Goal: Communication & Community: Answer question/provide support

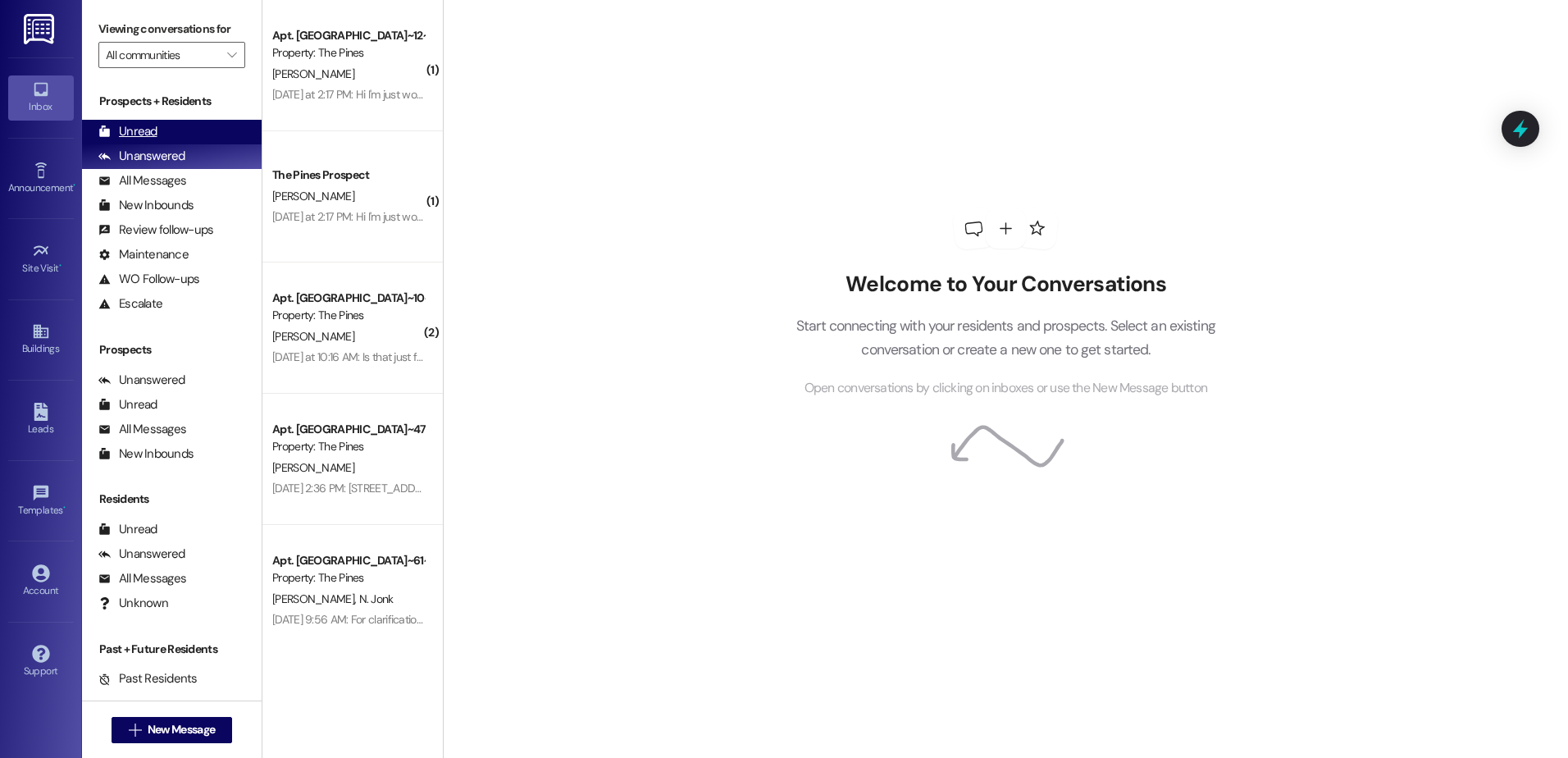
click at [163, 133] on div "Unread (0)" at bounding box center [172, 132] width 180 height 25
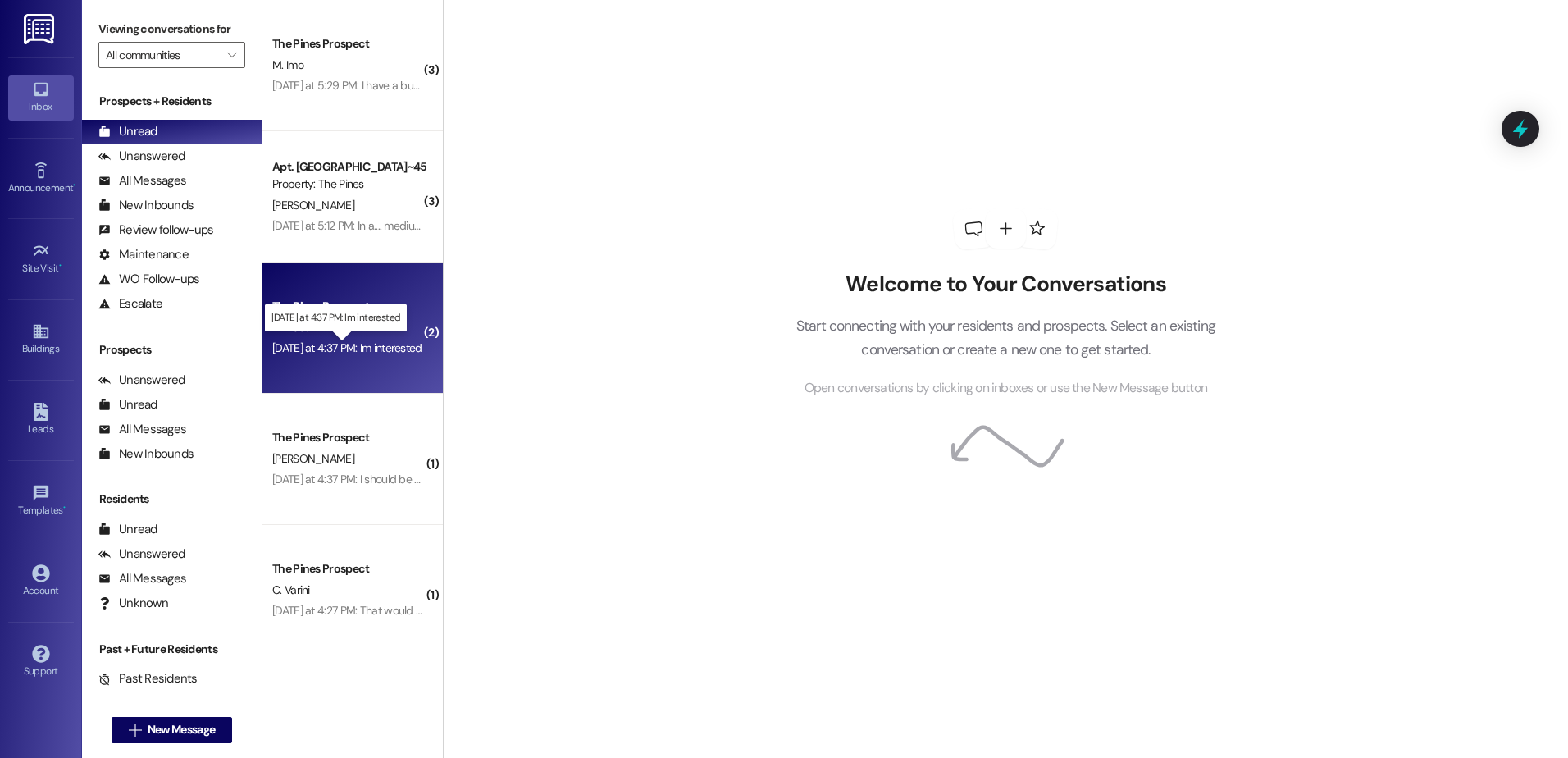
click at [331, 345] on div "[DATE] at 4:37 PM: Im interested [DATE] at 4:37 PM: Im interested" at bounding box center [347, 348] width 150 height 15
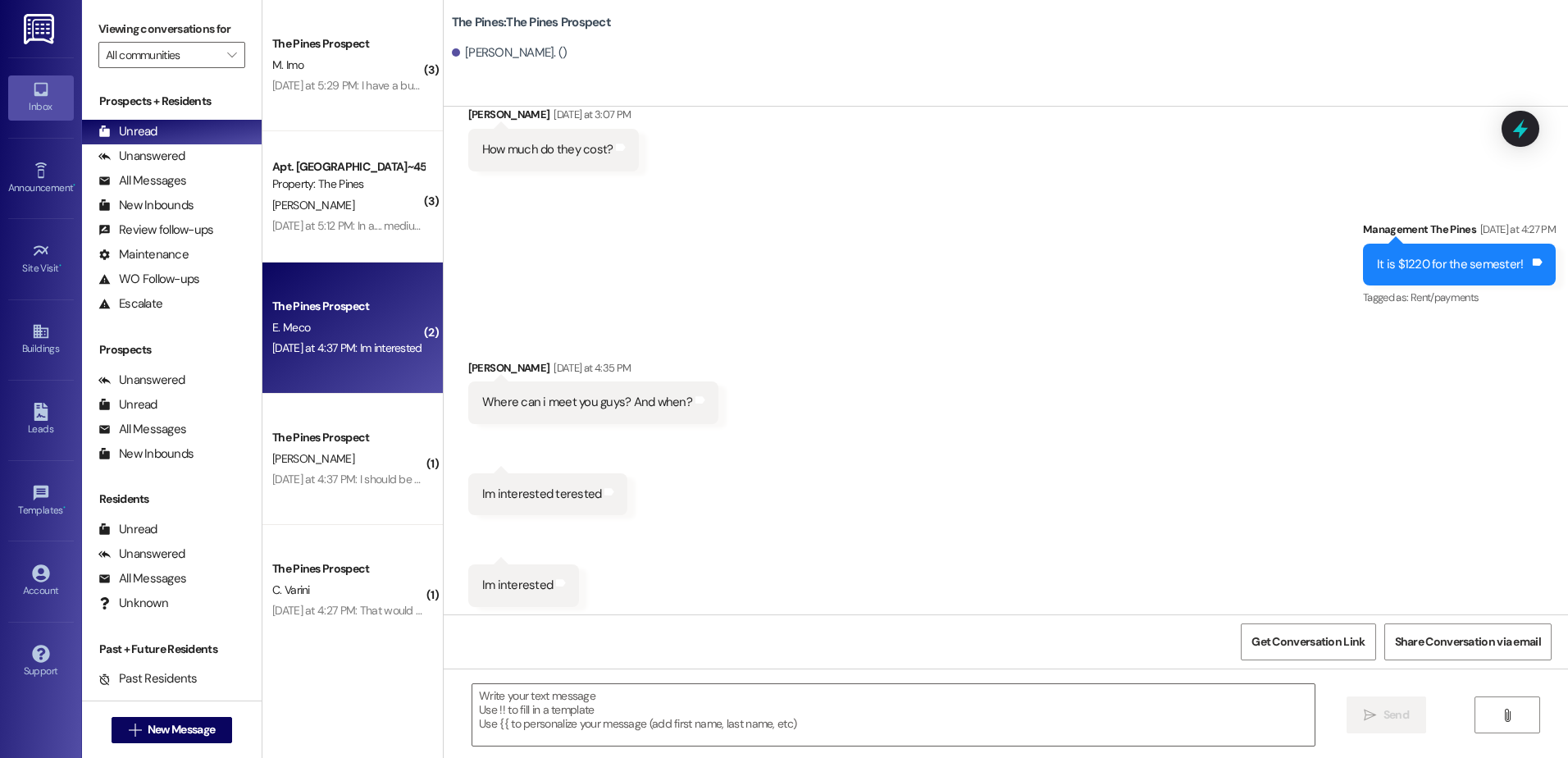
scroll to position [416, 0]
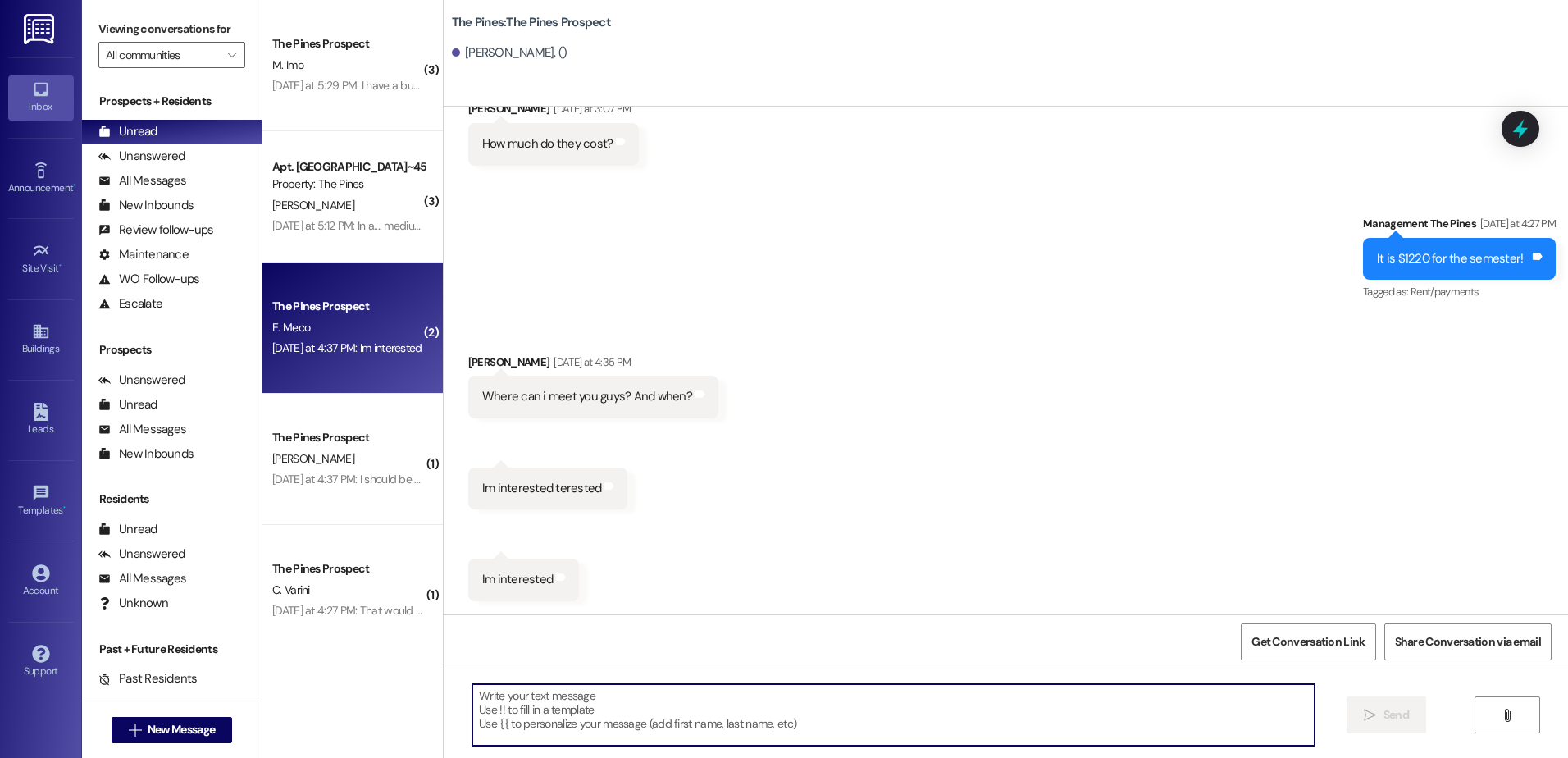
click at [552, 688] on textarea at bounding box center [893, 714] width 842 height 61
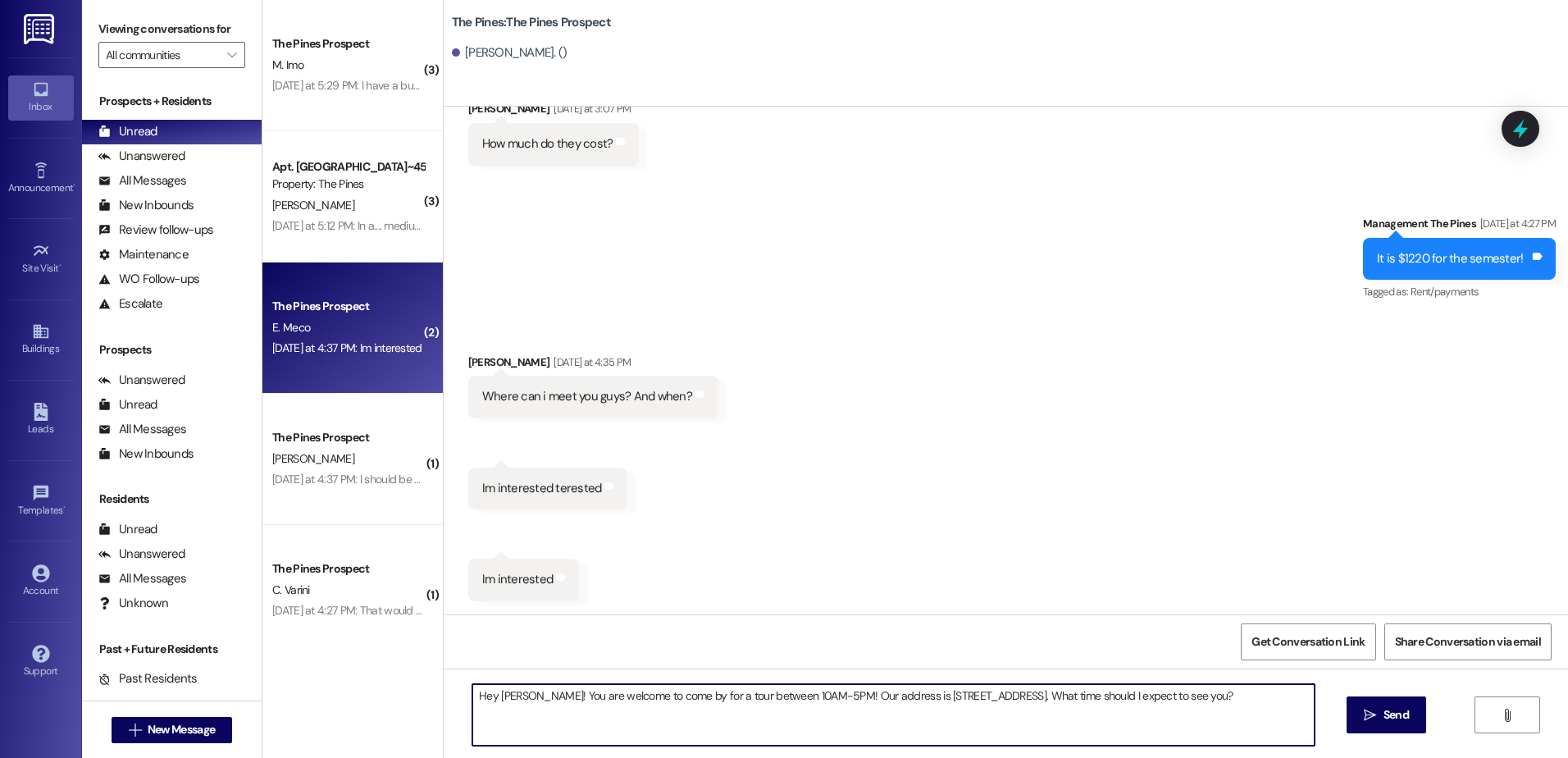
drag, startPoint x: 1253, startPoint y: 699, endPoint x: 439, endPoint y: 671, distance: 814.5
click at [444, 671] on div "Hey [PERSON_NAME]! You are welcome to come by for a tour between 10AM-5PM! Our …" at bounding box center [1005, 730] width 1124 height 123
type textarea "Hey [PERSON_NAME]! You are welcome to come by for a tour between 10AM-5PM! Our …"
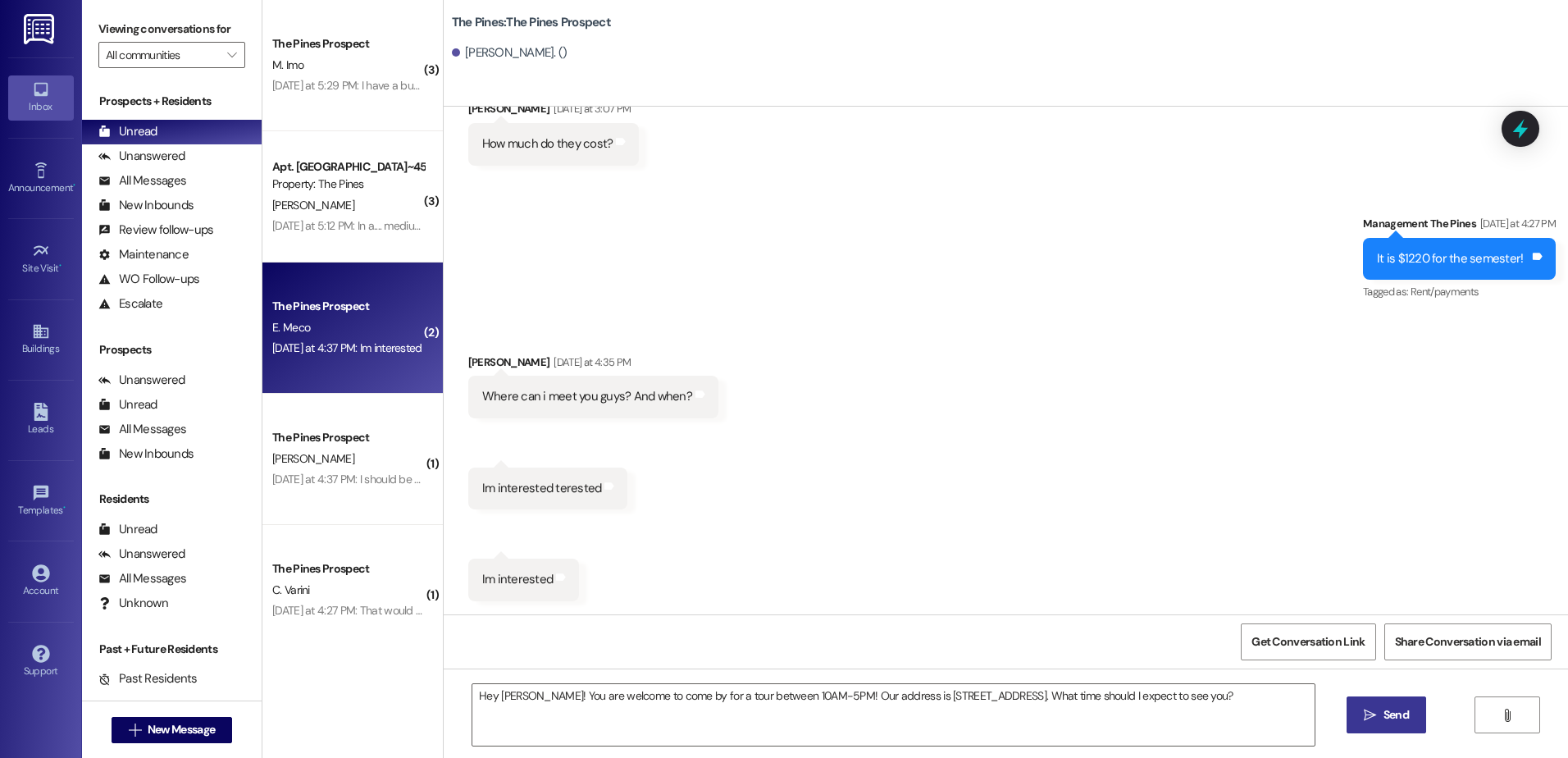
click at [1368, 716] on icon "" at bounding box center [1370, 715] width 12 height 13
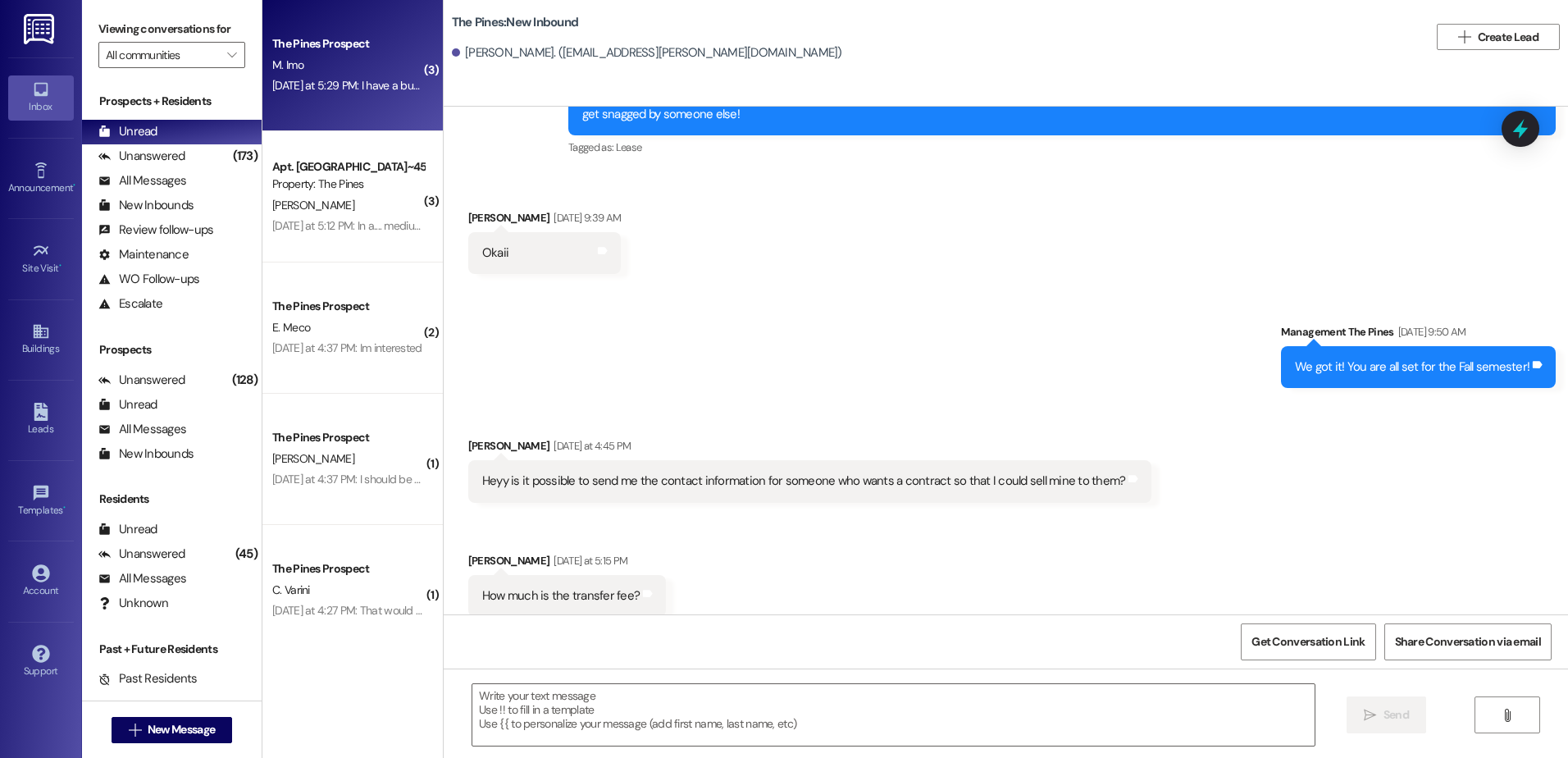
scroll to position [1055, 0]
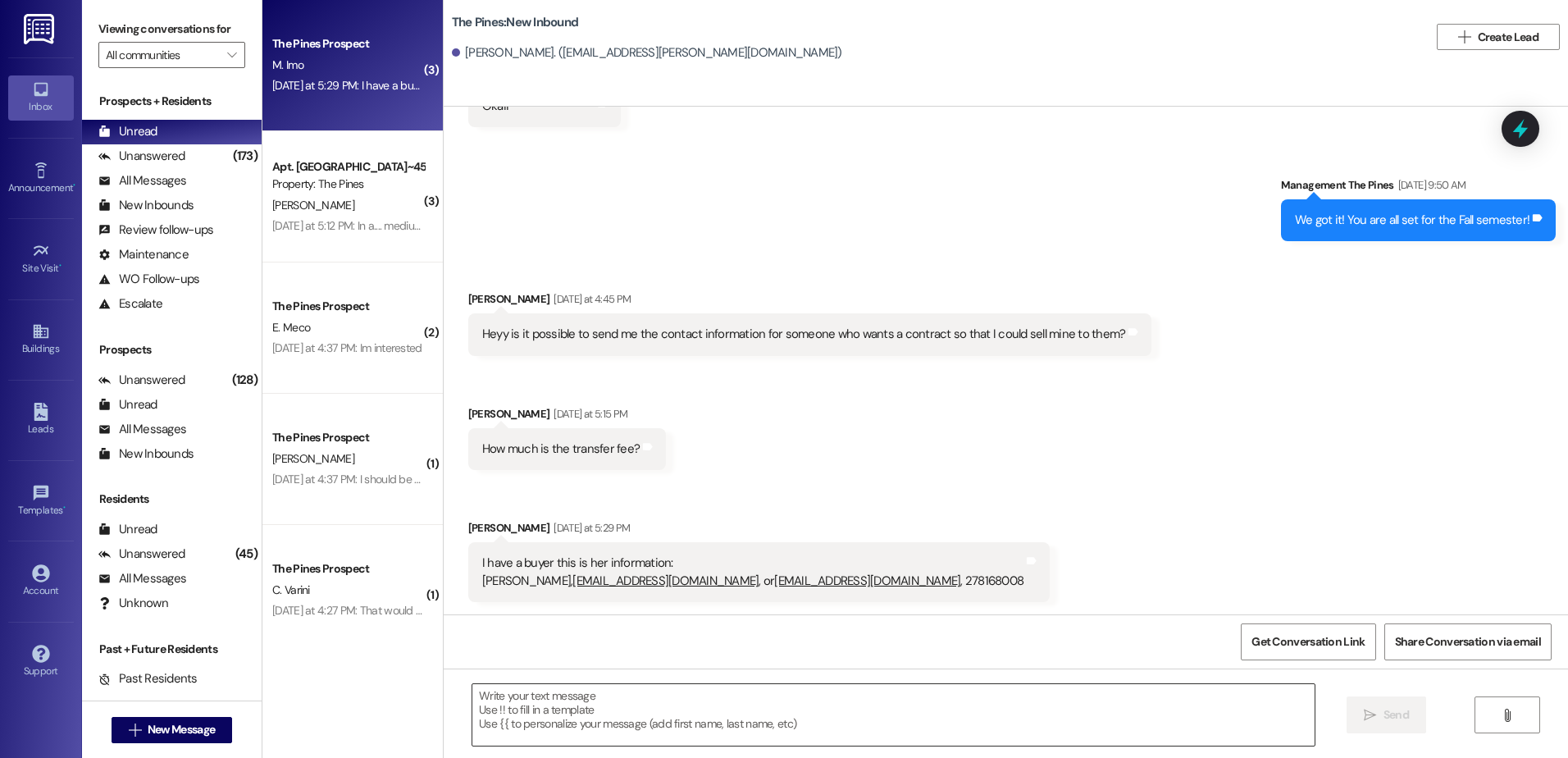
click at [592, 699] on textarea at bounding box center [893, 714] width 842 height 61
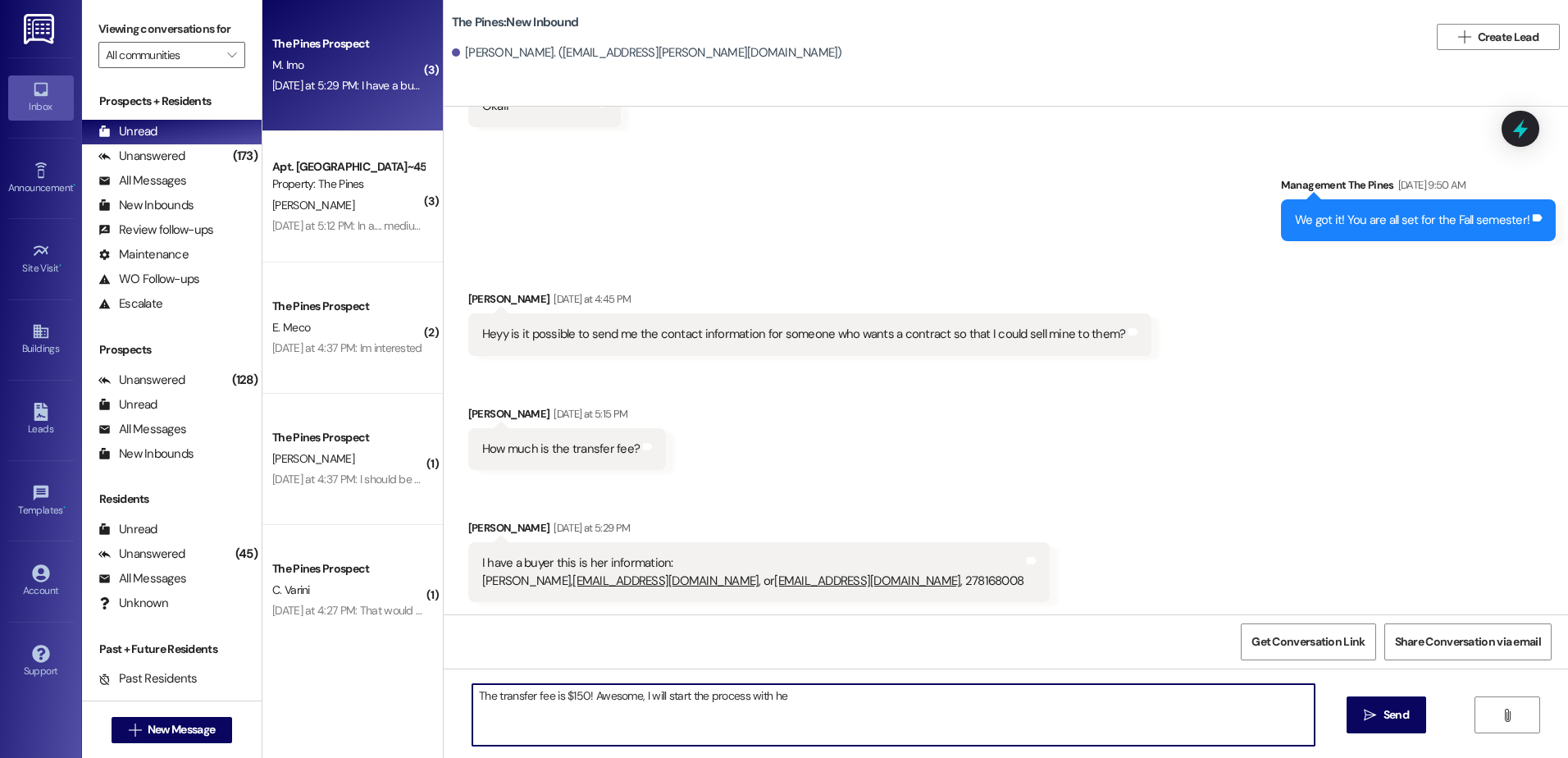
type textarea "The transfer fee is $150! Awesome, I will start the process with her"
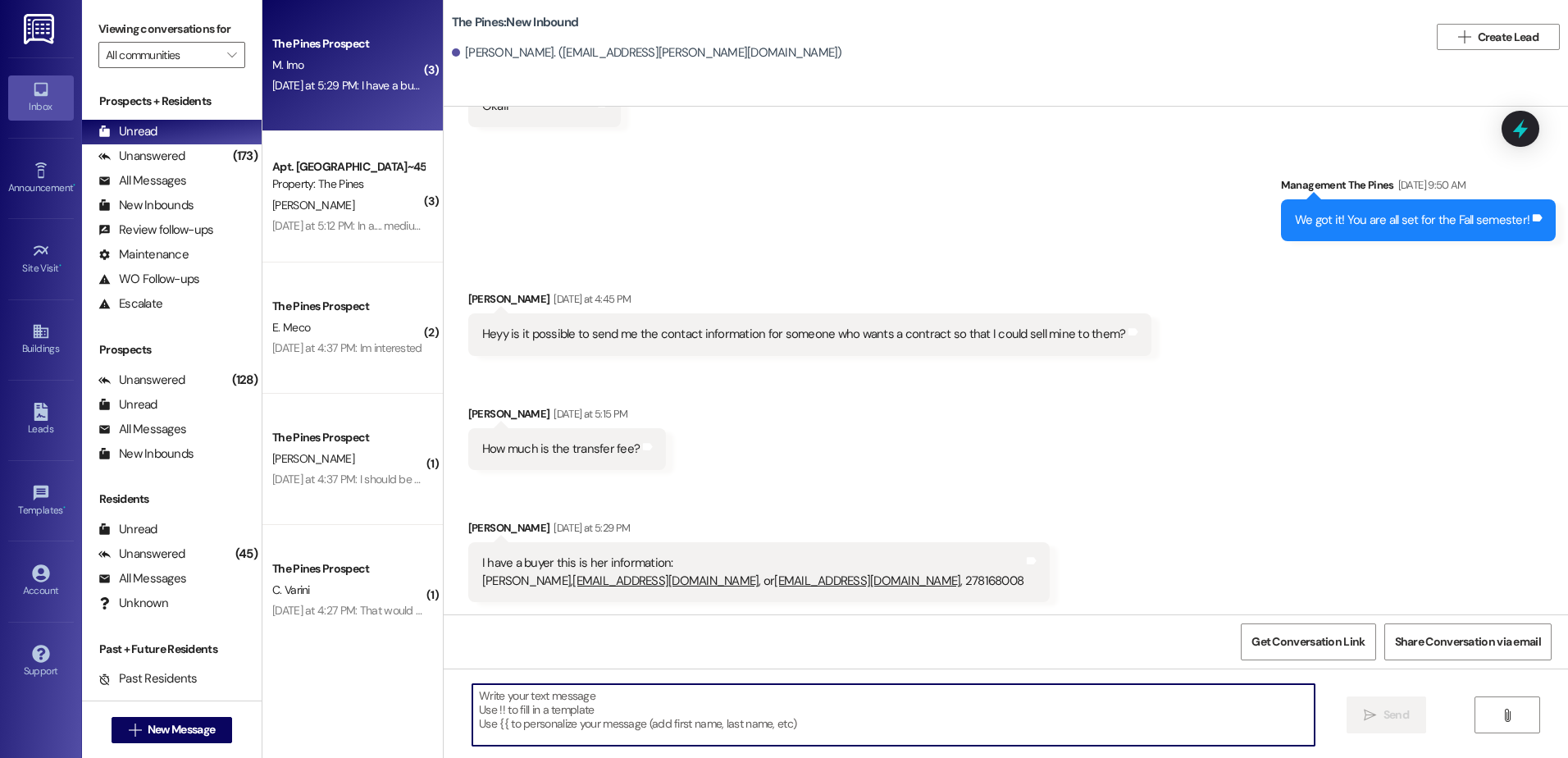
click at [625, 700] on textarea at bounding box center [893, 714] width 842 height 61
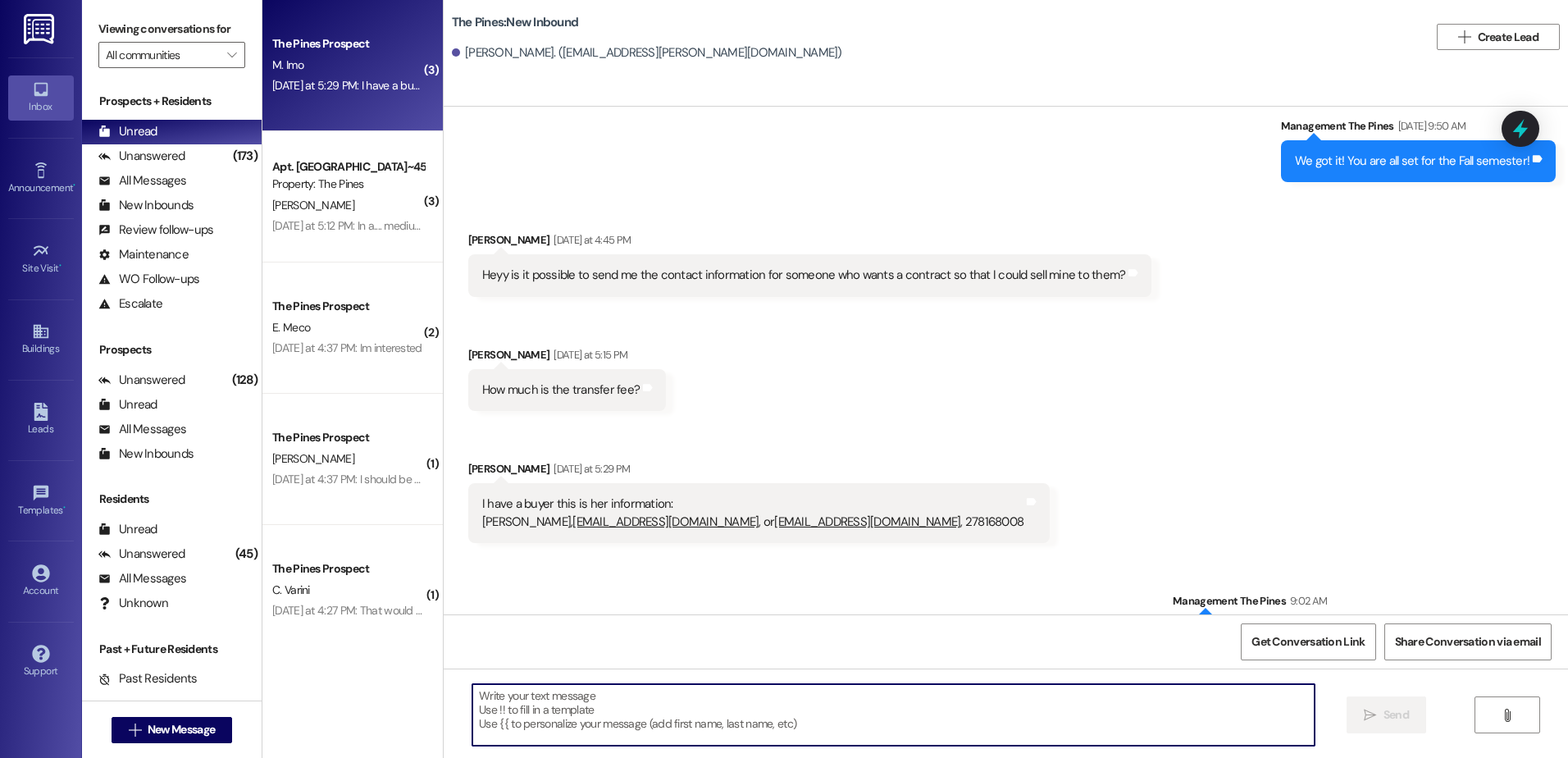
scroll to position [1170, 0]
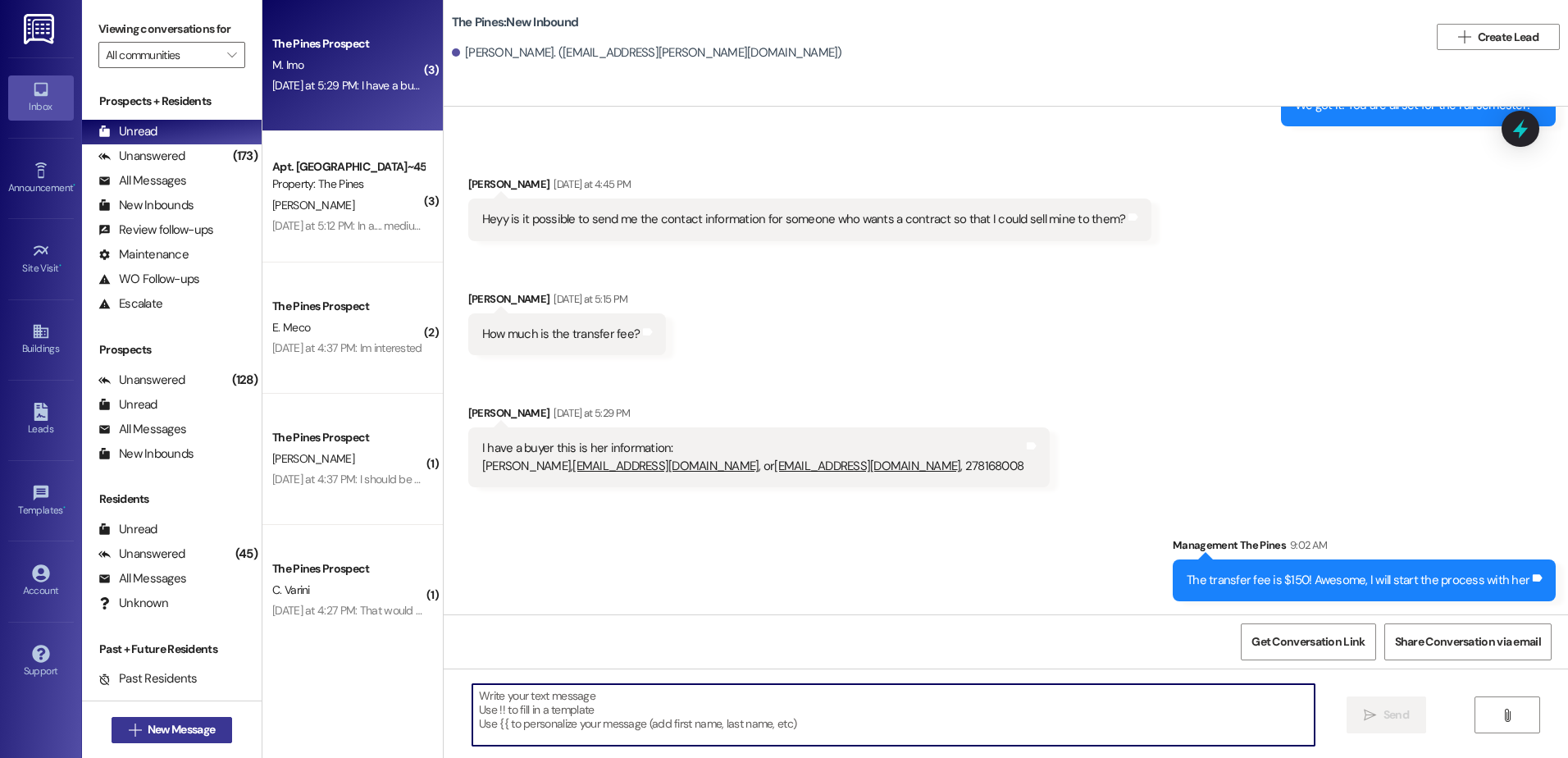
click at [131, 729] on icon "" at bounding box center [134, 730] width 12 height 13
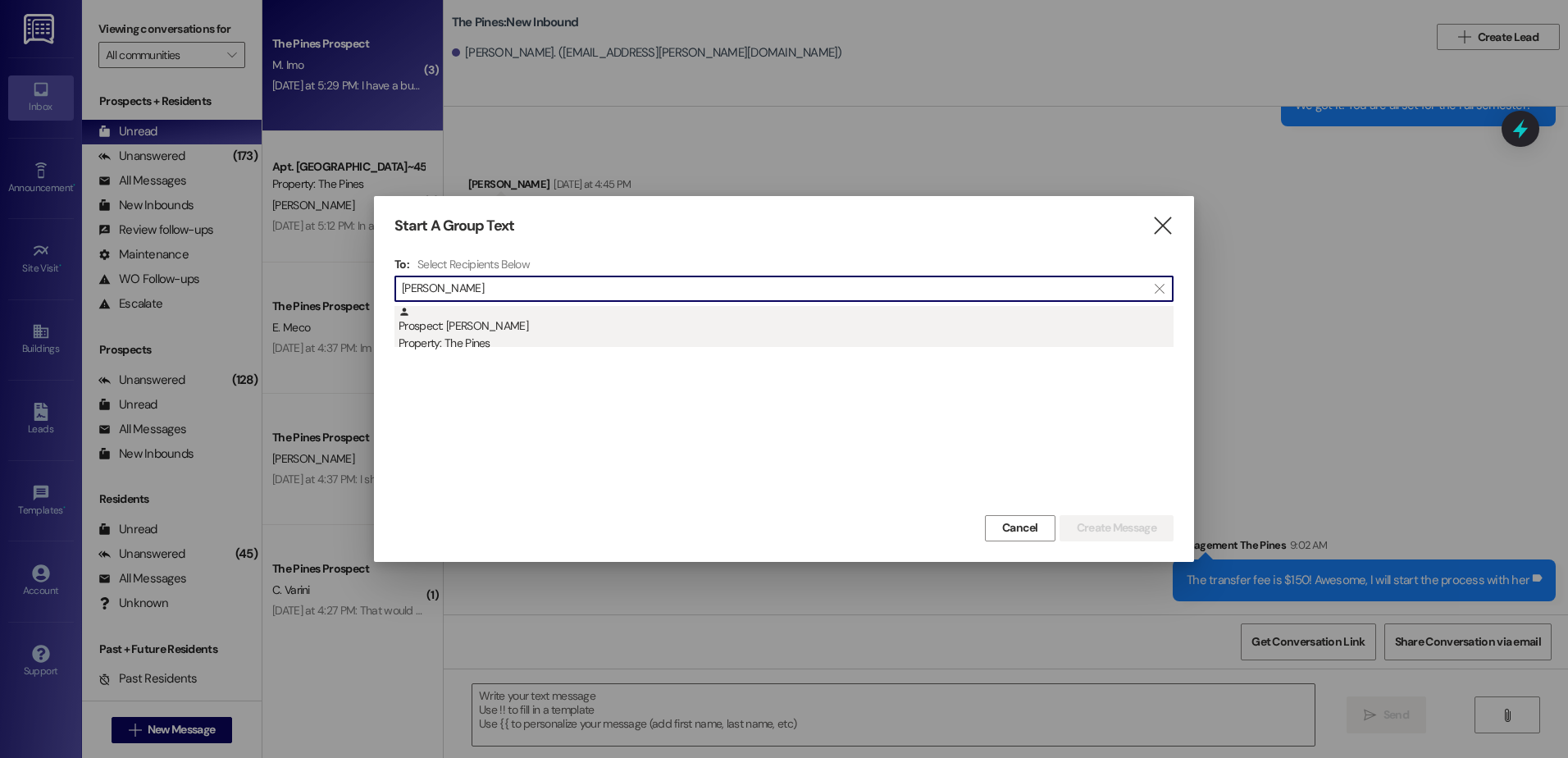
type input "[PERSON_NAME]"
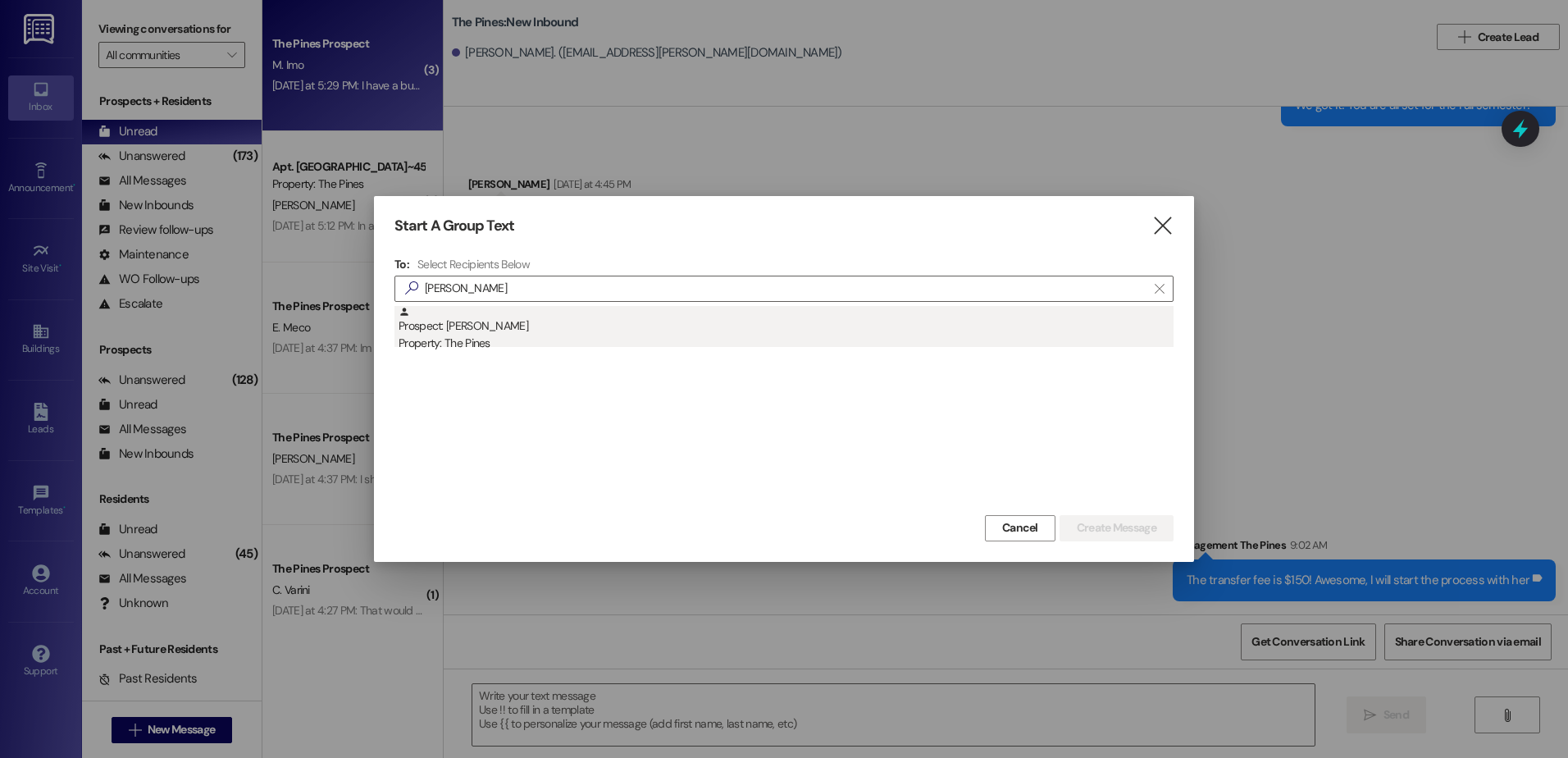
click at [560, 332] on div "Prospect: [PERSON_NAME] Property: The Pines" at bounding box center [786, 329] width 775 height 47
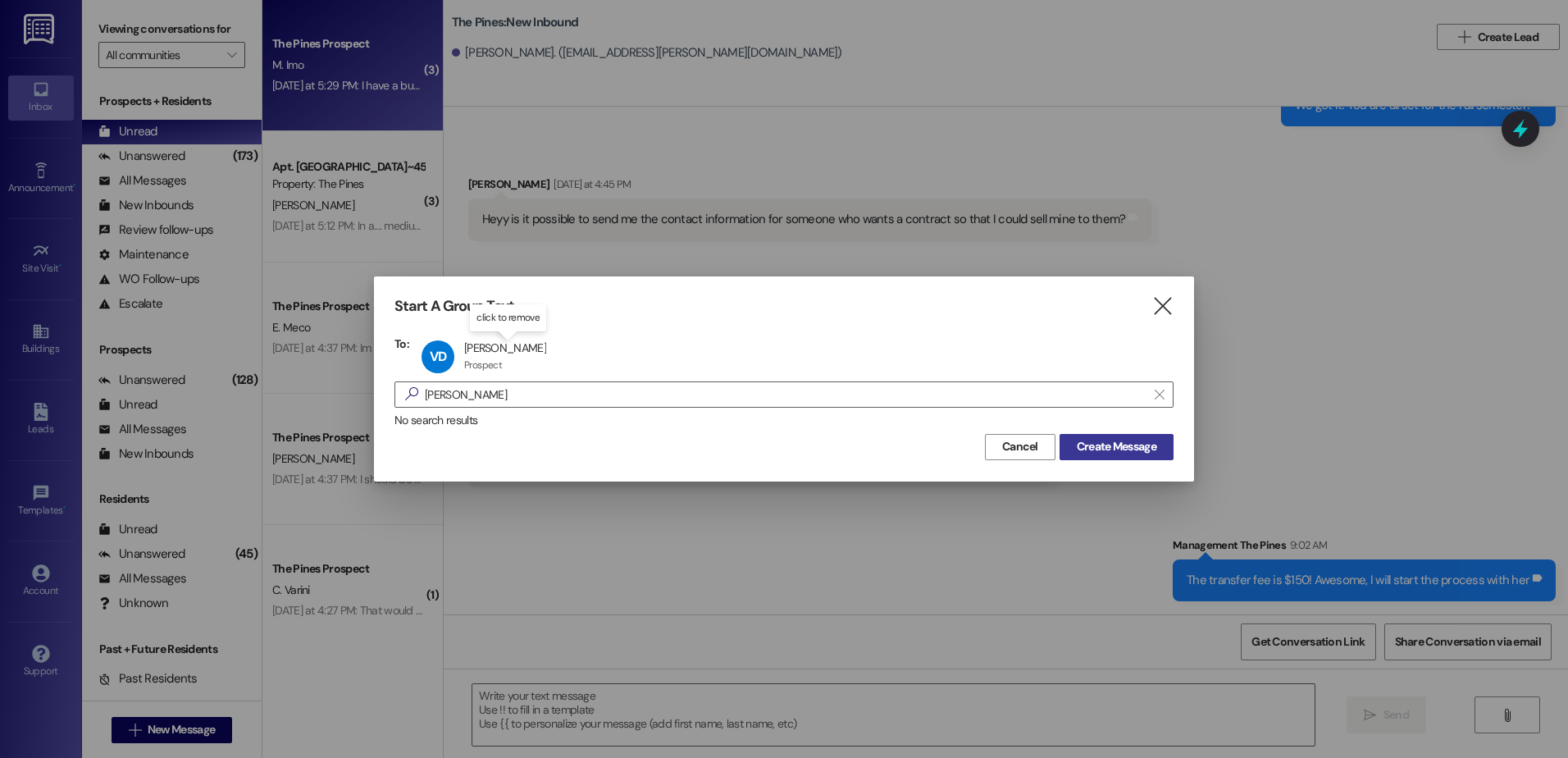
click at [1112, 455] on span "Create Message" at bounding box center [1116, 447] width 79 height 17
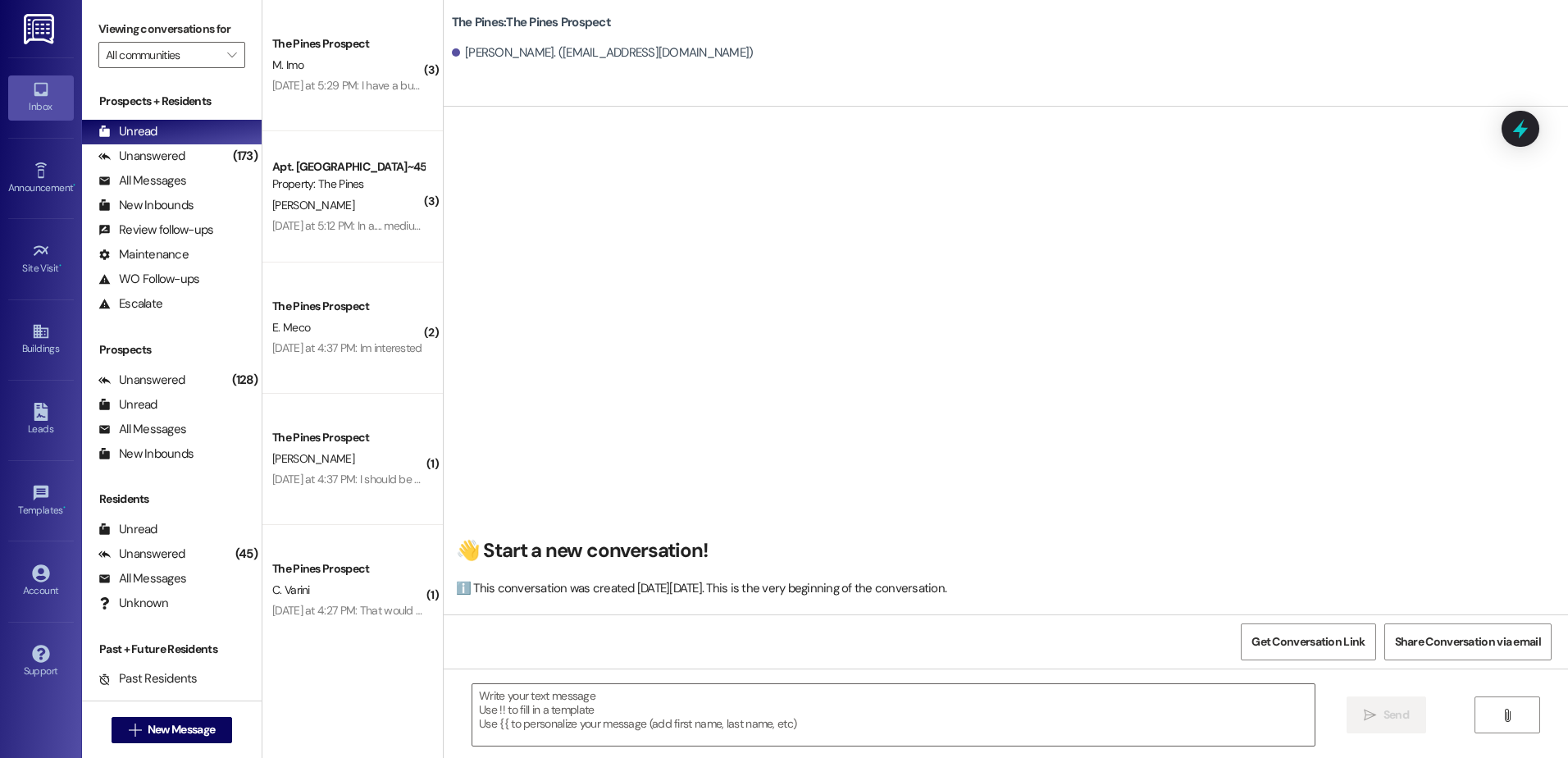
scroll to position [1, 0]
click at [647, 711] on textarea at bounding box center [893, 714] width 842 height 61
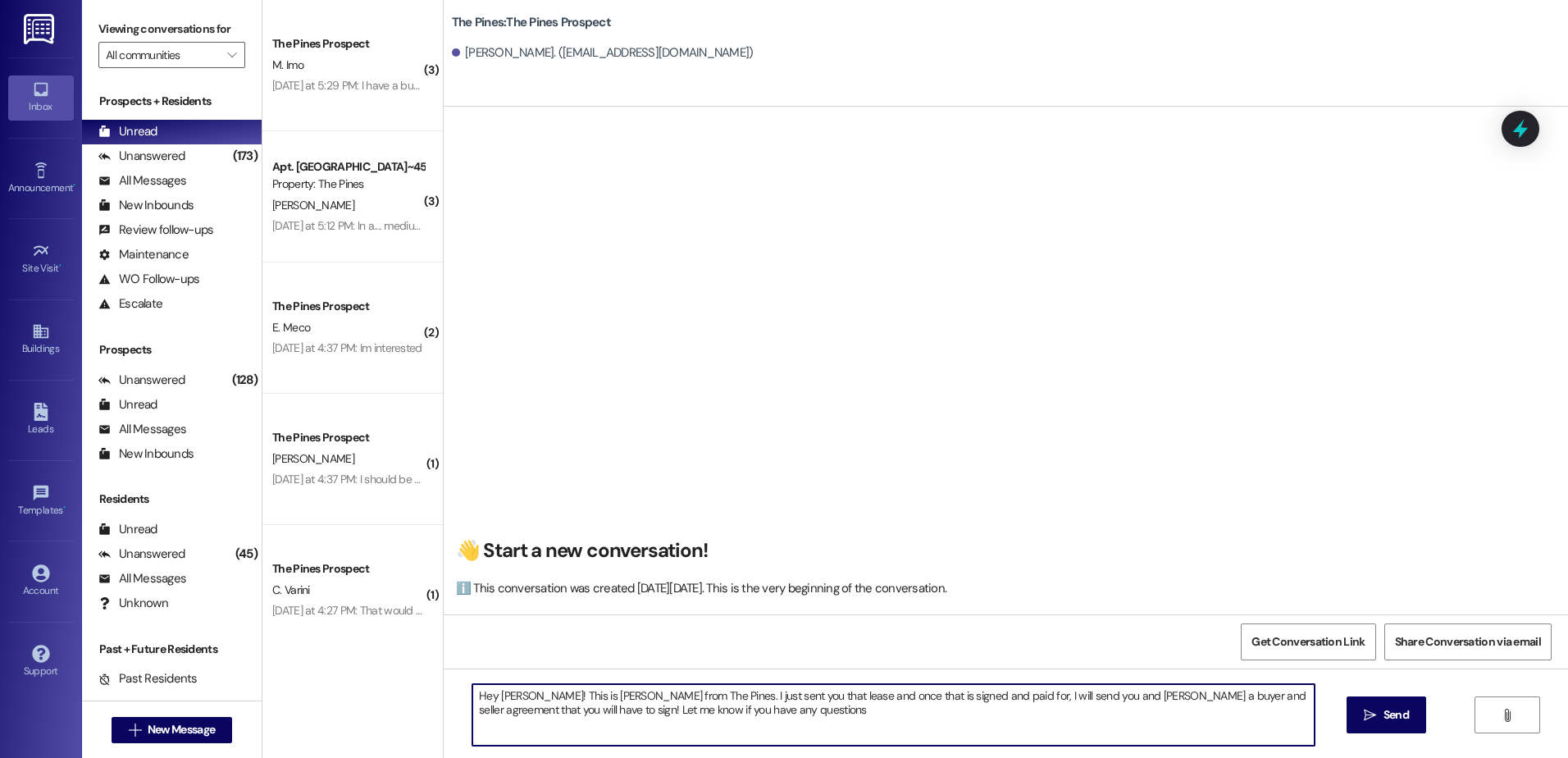
type textarea "Hey [PERSON_NAME]! This is [PERSON_NAME] from The Pines. I just sent you that l…"
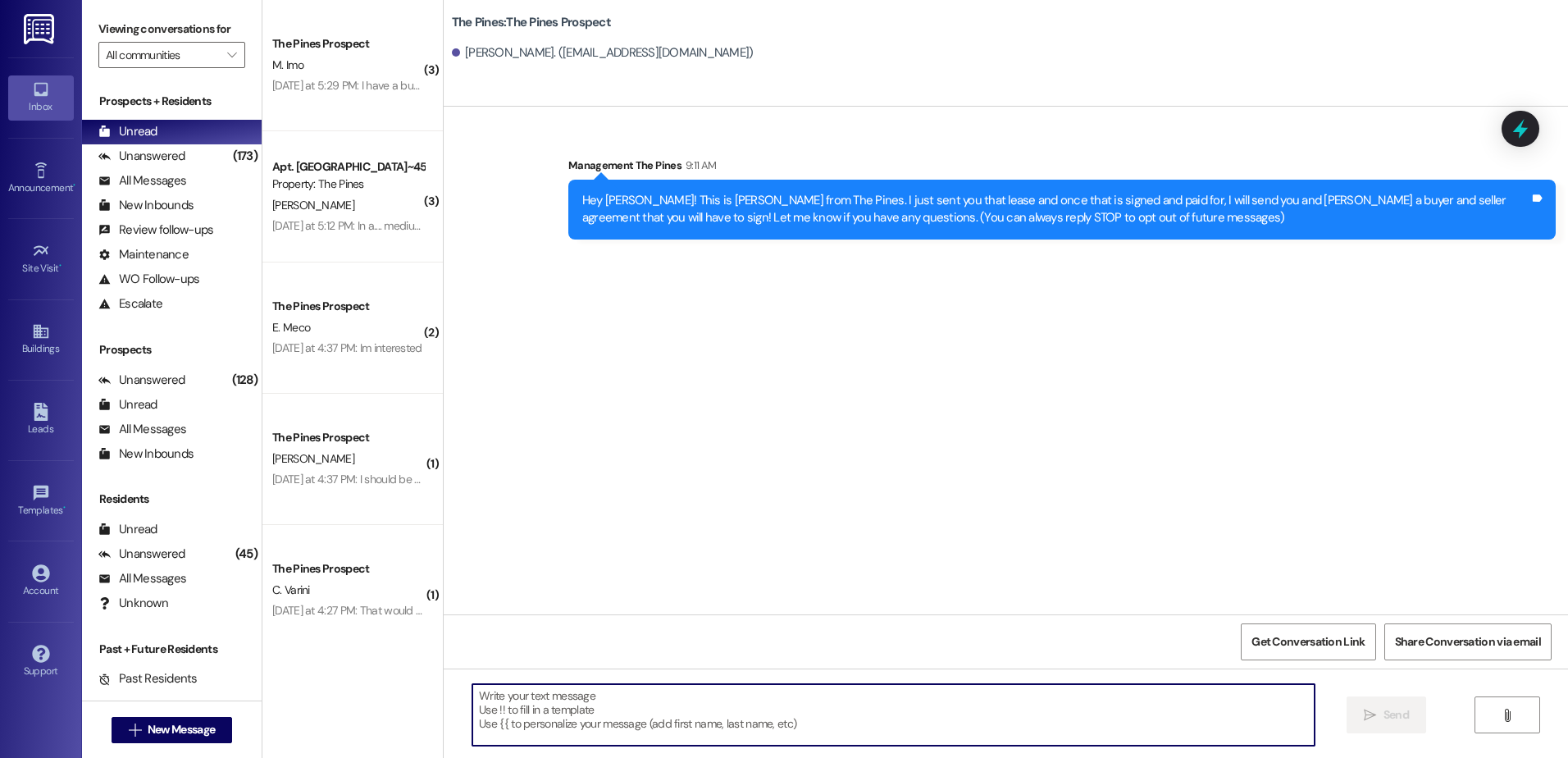
scroll to position [0, 0]
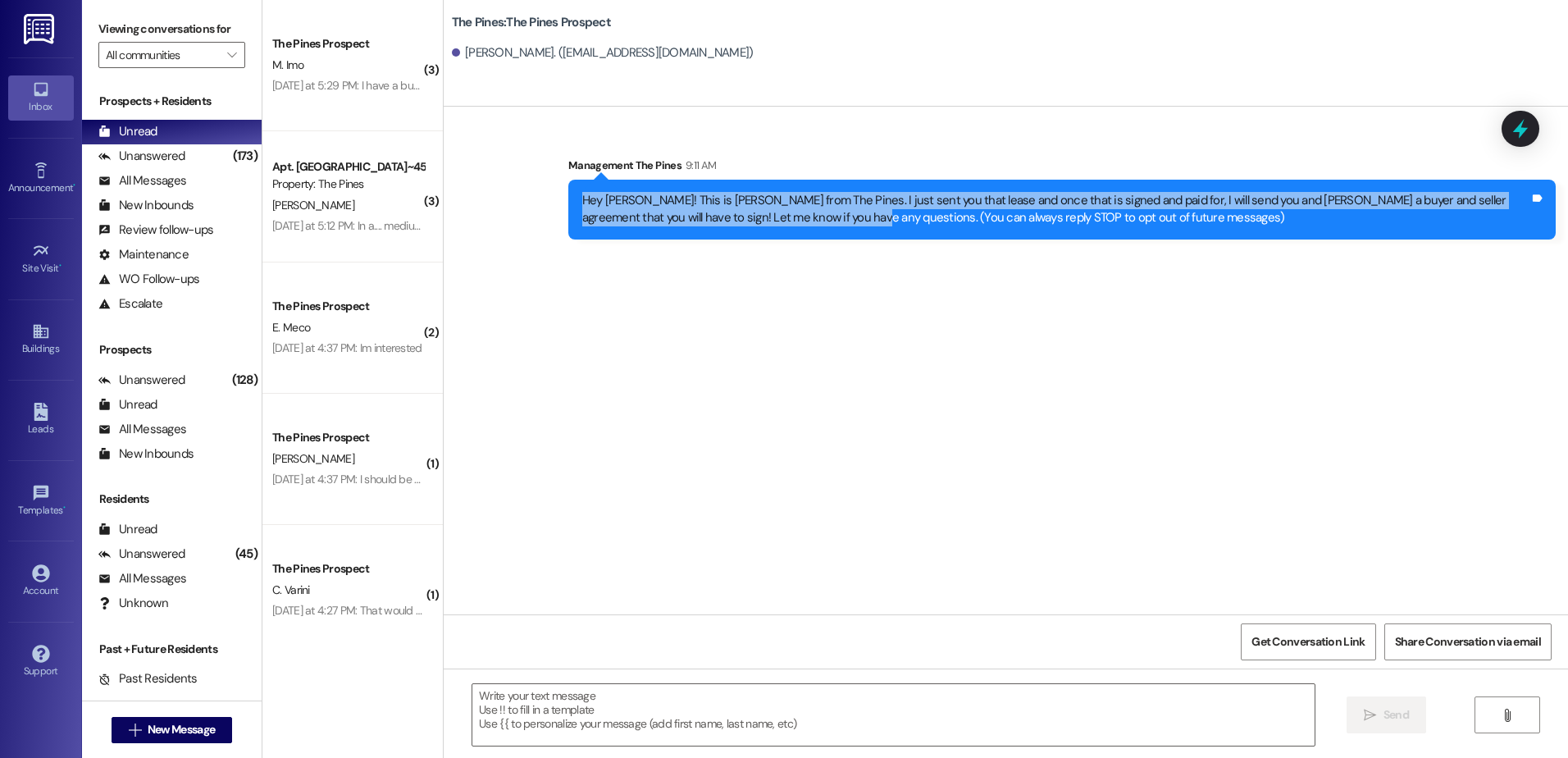
drag, startPoint x: 769, startPoint y: 216, endPoint x: 543, endPoint y: 189, distance: 227.6
click at [543, 189] on div "Sent via SMS Management The Pines 9:11 AM Hey [PERSON_NAME]! This is [PERSON_NA…" at bounding box center [1005, 185] width 1124 height 132
copy div "Hey [PERSON_NAME]! This is [PERSON_NAME] from The Pines. I just sent you that l…"
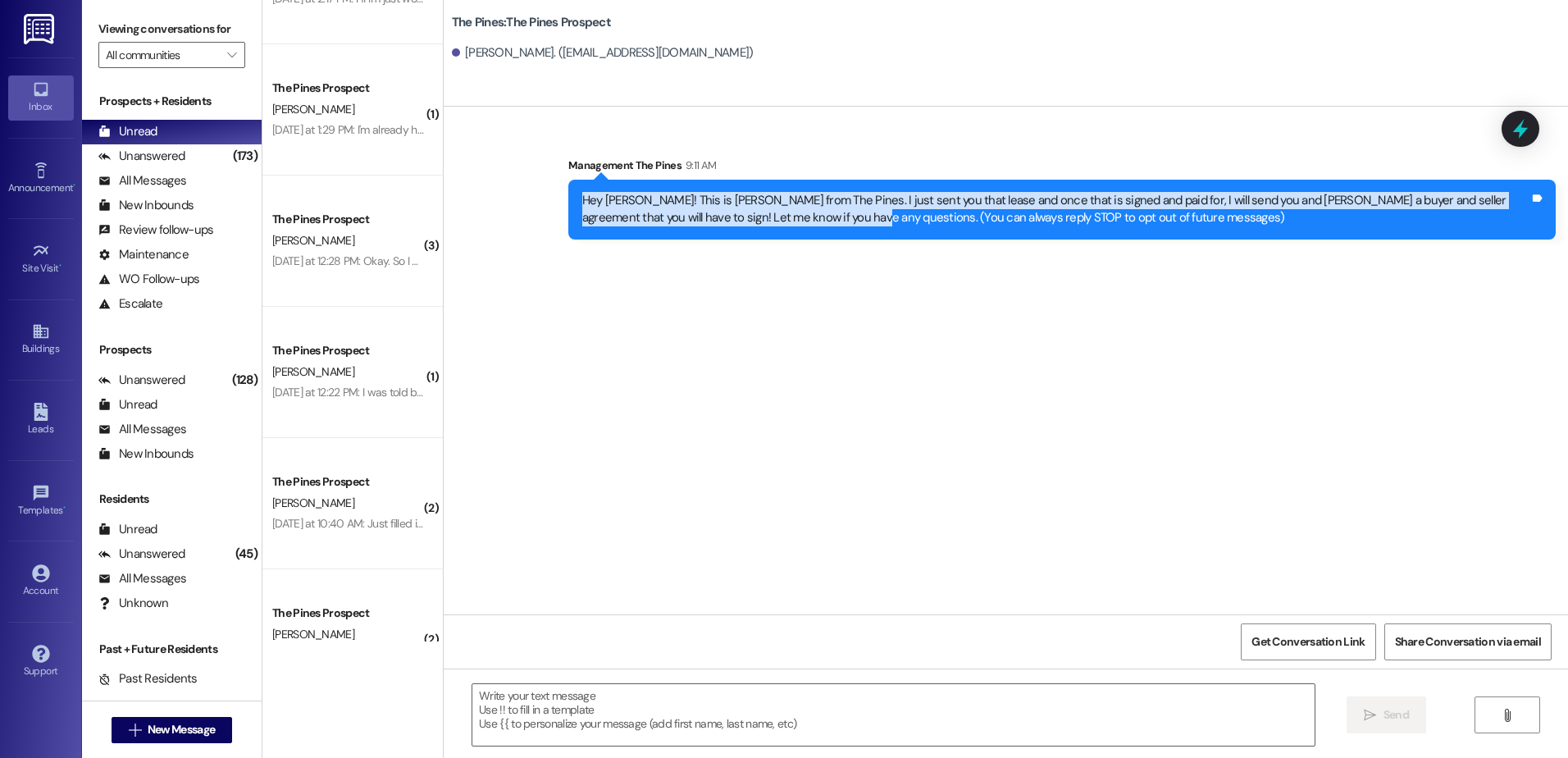
scroll to position [902, 0]
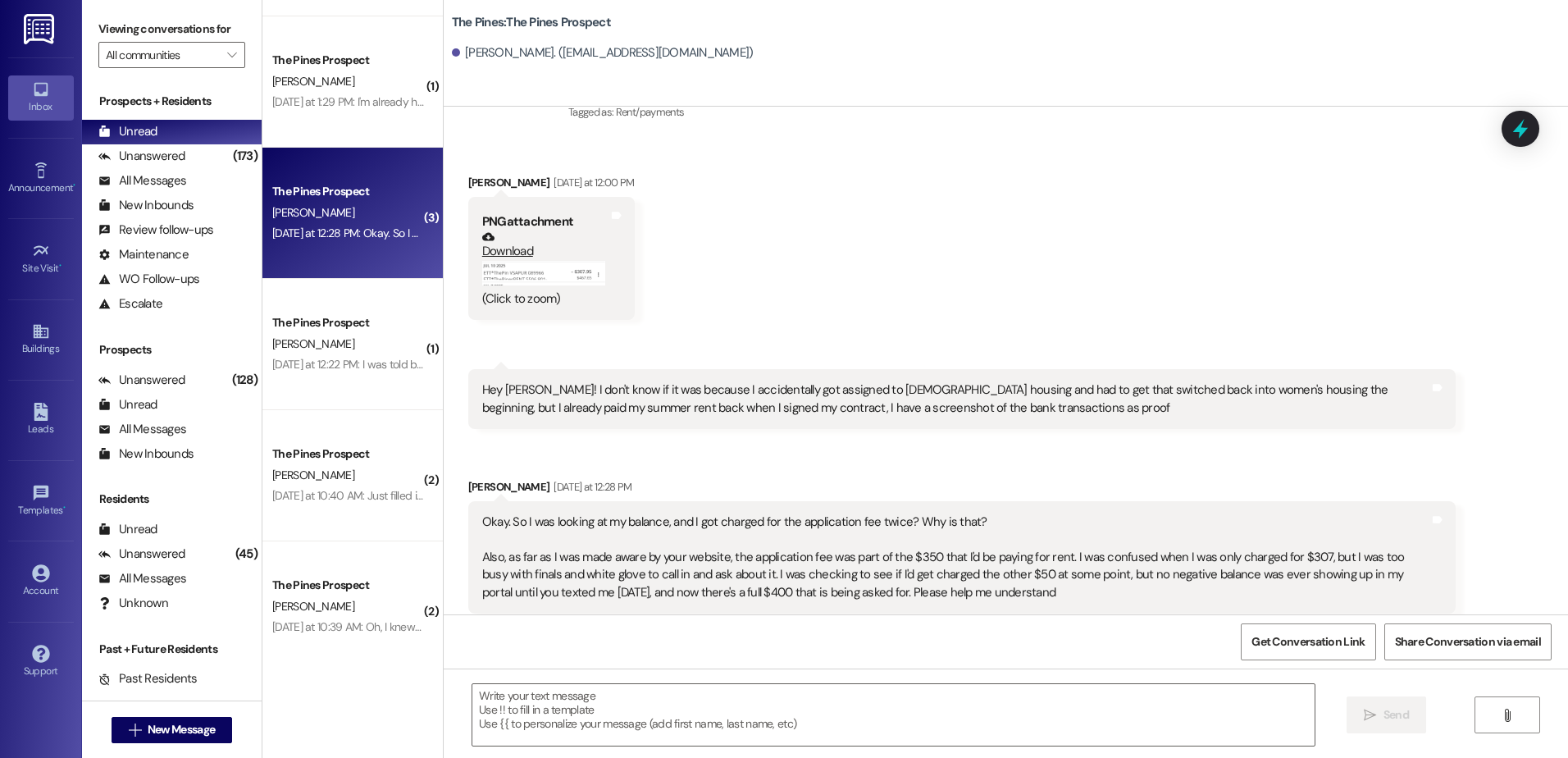
scroll to position [1020, 0]
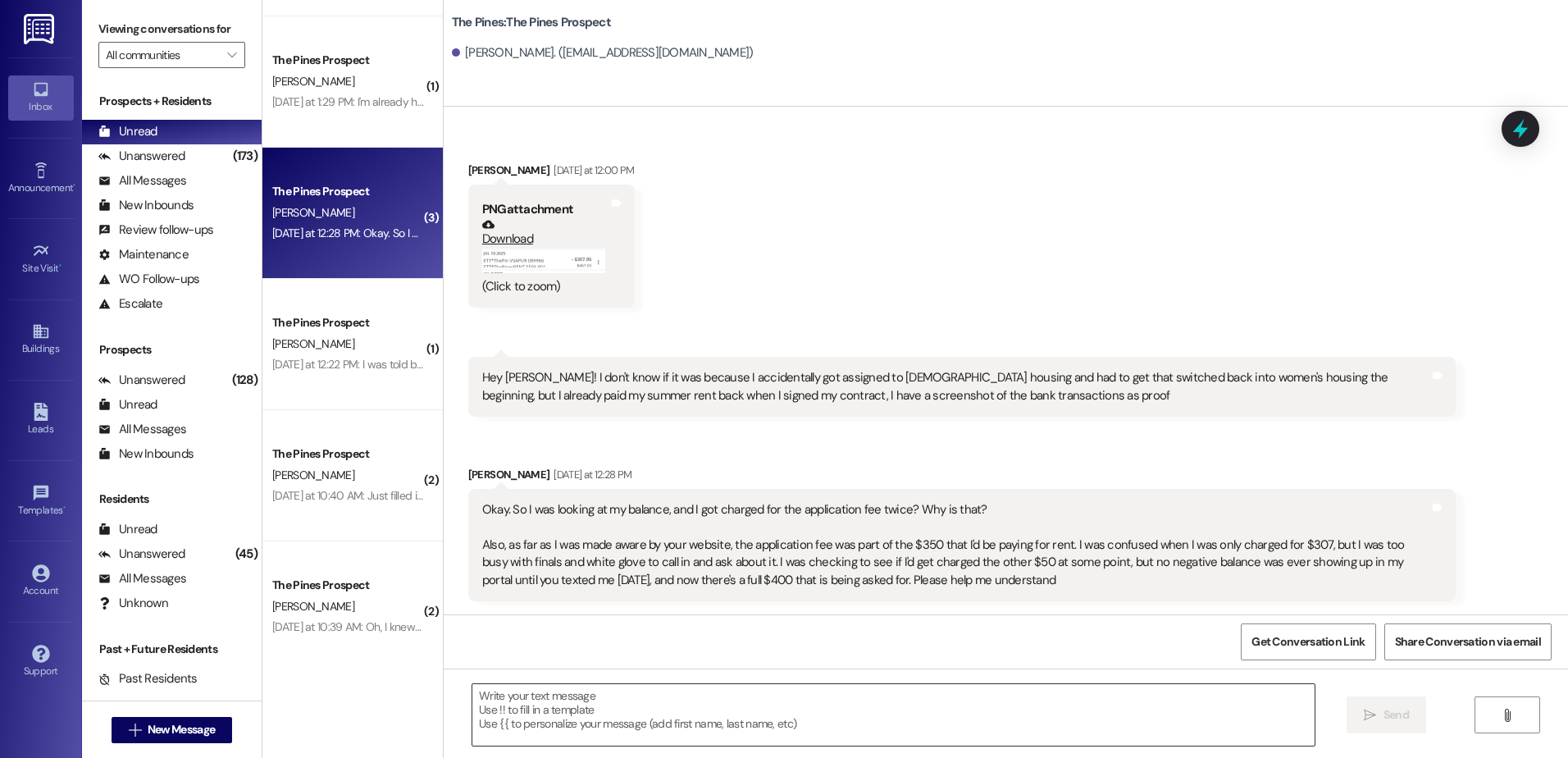
click at [635, 700] on textarea at bounding box center [893, 714] width 842 height 61
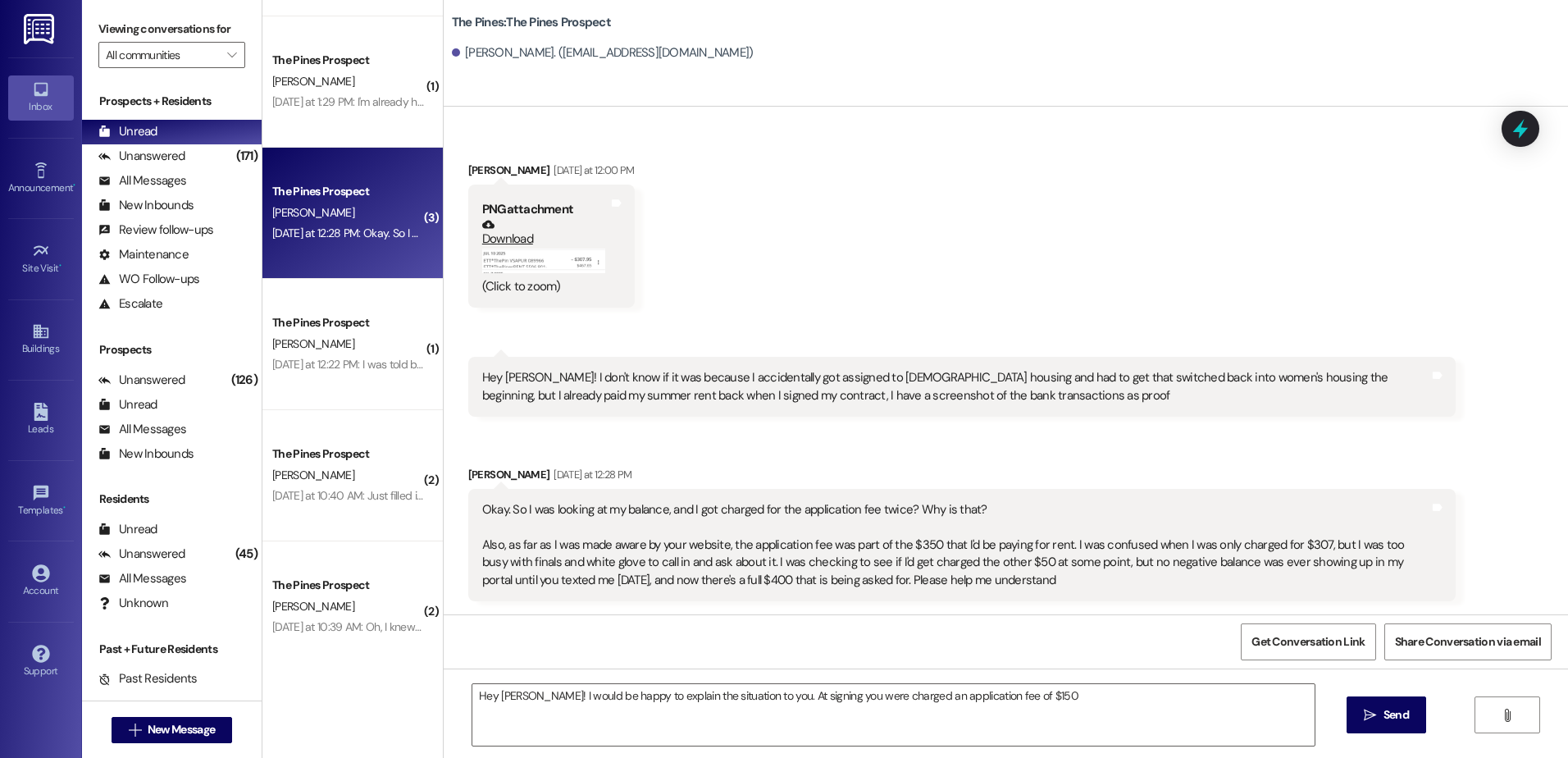
drag, startPoint x: 953, startPoint y: 533, endPoint x: 731, endPoint y: 549, distance: 222.6
click at [871, 564] on div "Okay. So I was looking at my balance, and I got charged for the application fee…" at bounding box center [955, 545] width 947 height 88
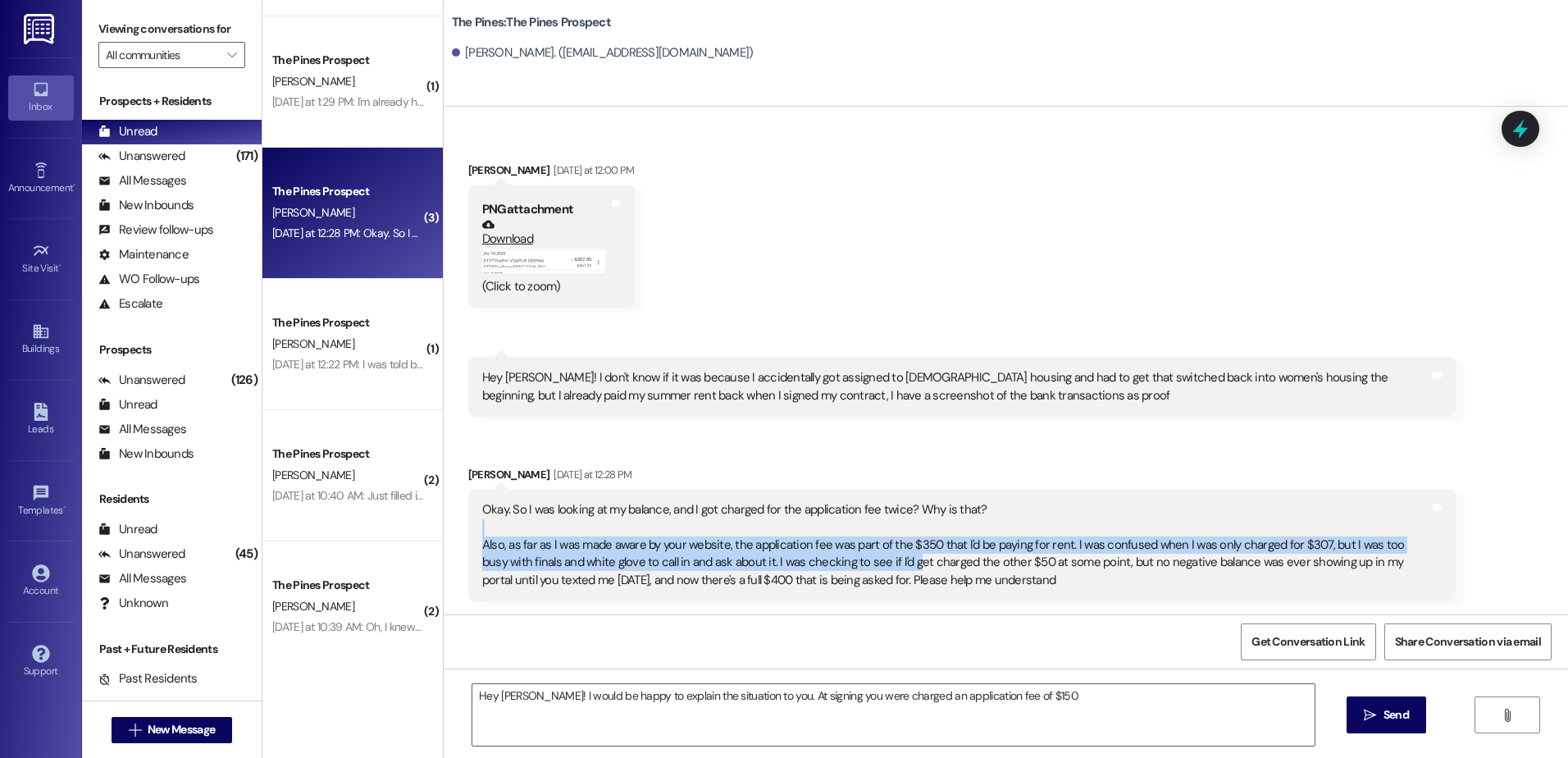
click at [731, 549] on div "Okay. So I was looking at my balance, and I got charged for the application fee…" at bounding box center [955, 545] width 947 height 88
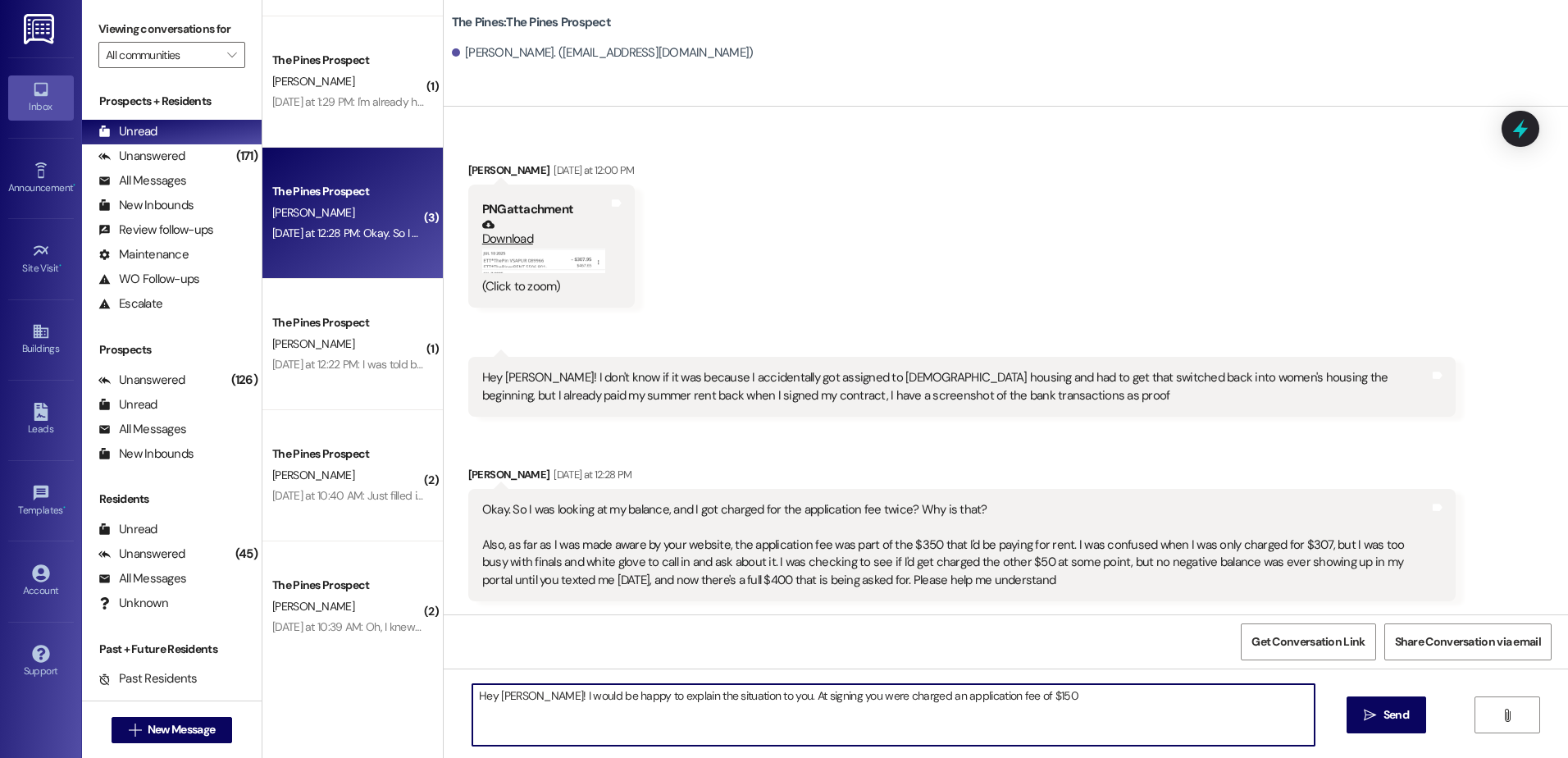
click at [1063, 698] on textarea "Hey [PERSON_NAME]! I would be happy to explain the situation to you. At signing…" at bounding box center [893, 714] width 842 height 61
click at [1086, 701] on textarea "Hey [PERSON_NAME]! I would be happy to explain the situation to you. At signing…" at bounding box center [893, 714] width 842 height 61
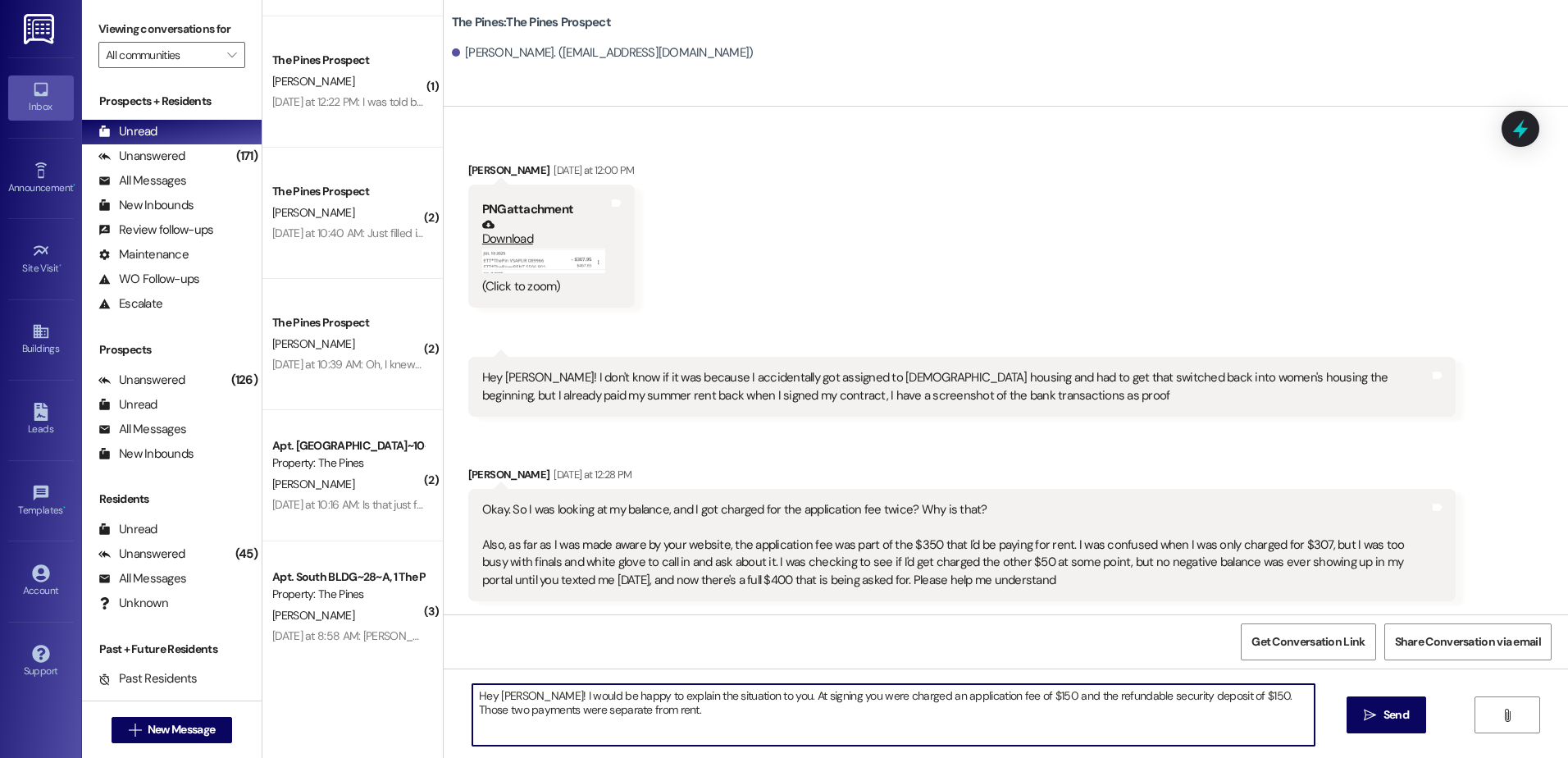
click at [677, 710] on textarea "Hey [PERSON_NAME]! I would be happy to explain the situation to you. At signing…" at bounding box center [893, 714] width 842 height 61
click at [948, 711] on textarea "Hey [PERSON_NAME]! I would be happy to explain the situation to you. At signing…" at bounding box center [893, 714] width 842 height 61
type textarea "Hey [PERSON_NAME]! I would be happy to explain the situation to you. At signing…"
